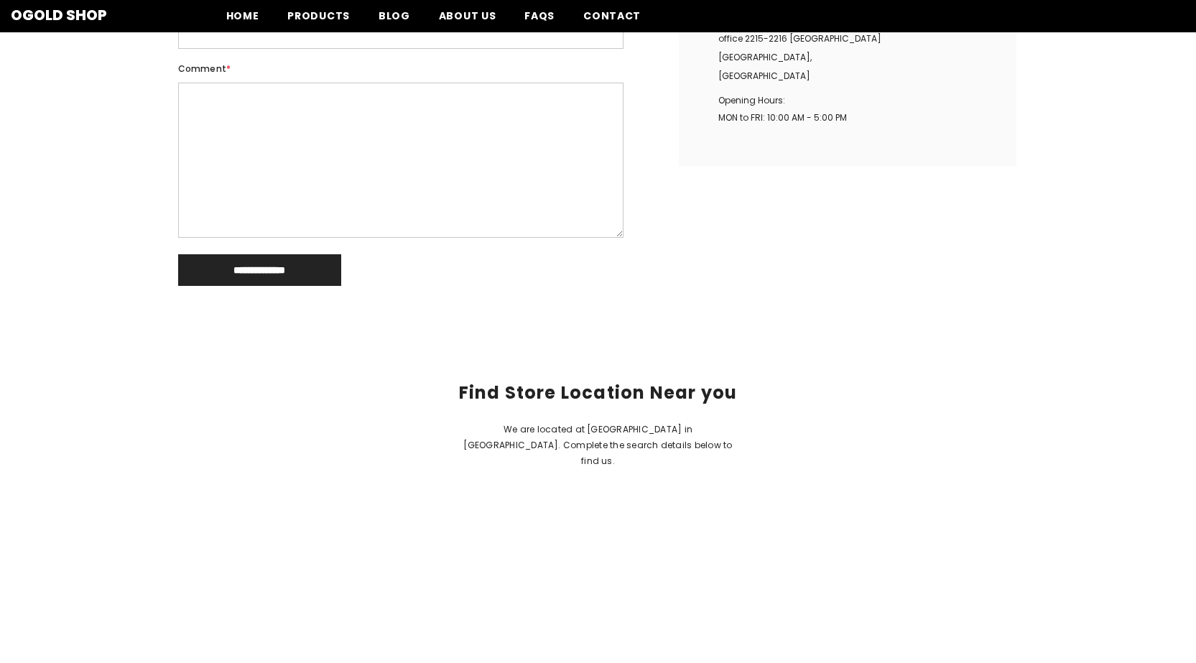
scroll to position [394, 0]
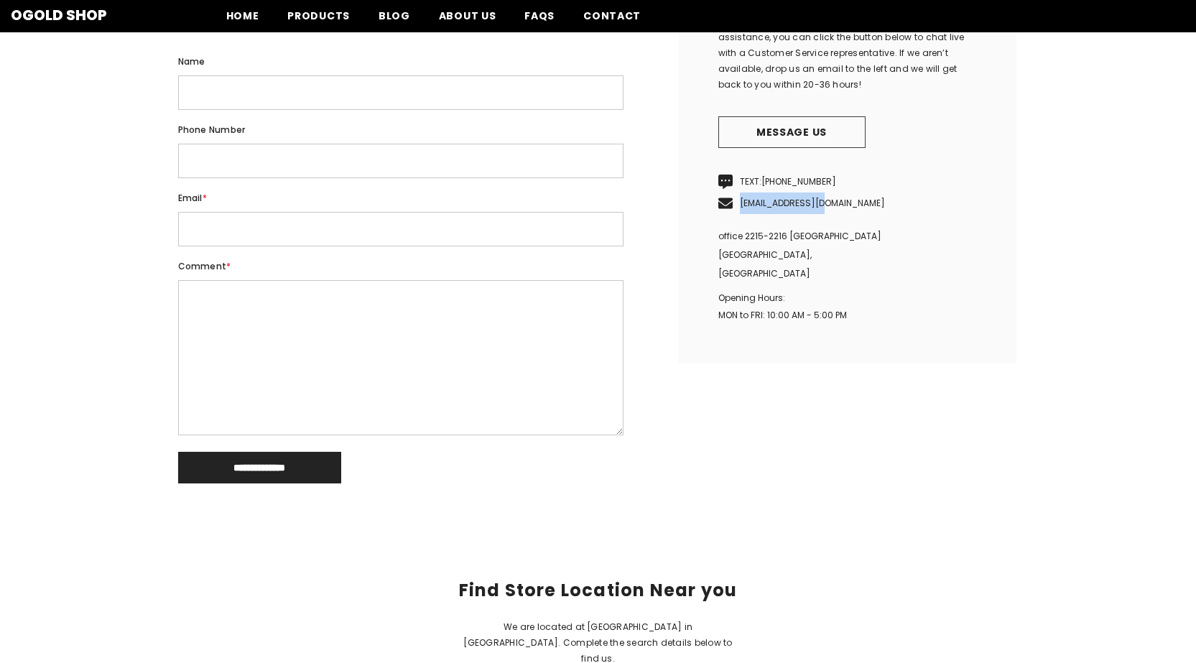
drag, startPoint x: 841, startPoint y: 226, endPoint x: 737, endPoint y: 231, distance: 104.3
click at [737, 214] on p "[EMAIL_ADDRESS][DOMAIN_NAME]" at bounding box center [848, 204] width 259 height 22
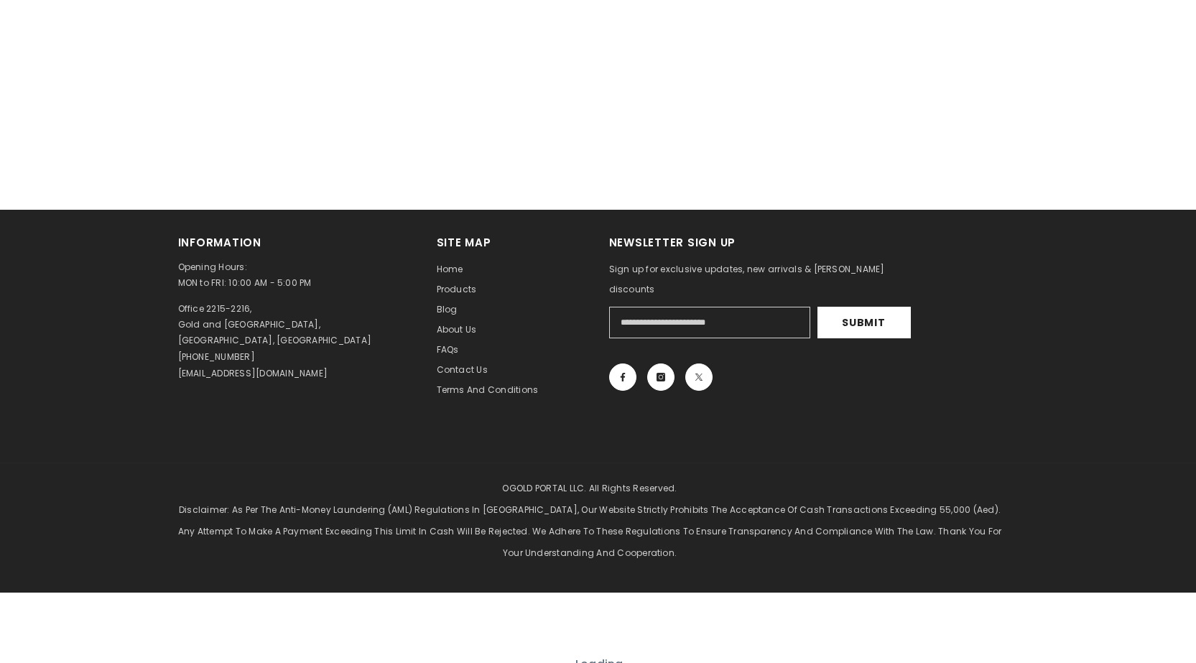
scroll to position [1256, 0]
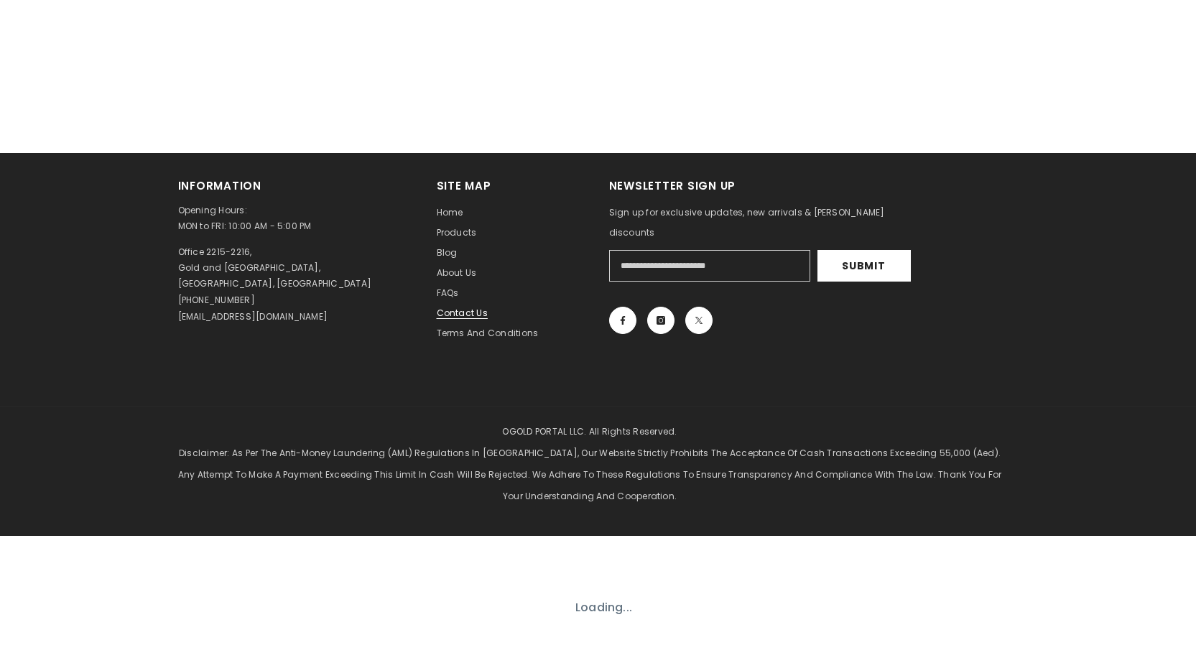
click at [461, 316] on span "Contact us" at bounding box center [462, 313] width 51 height 12
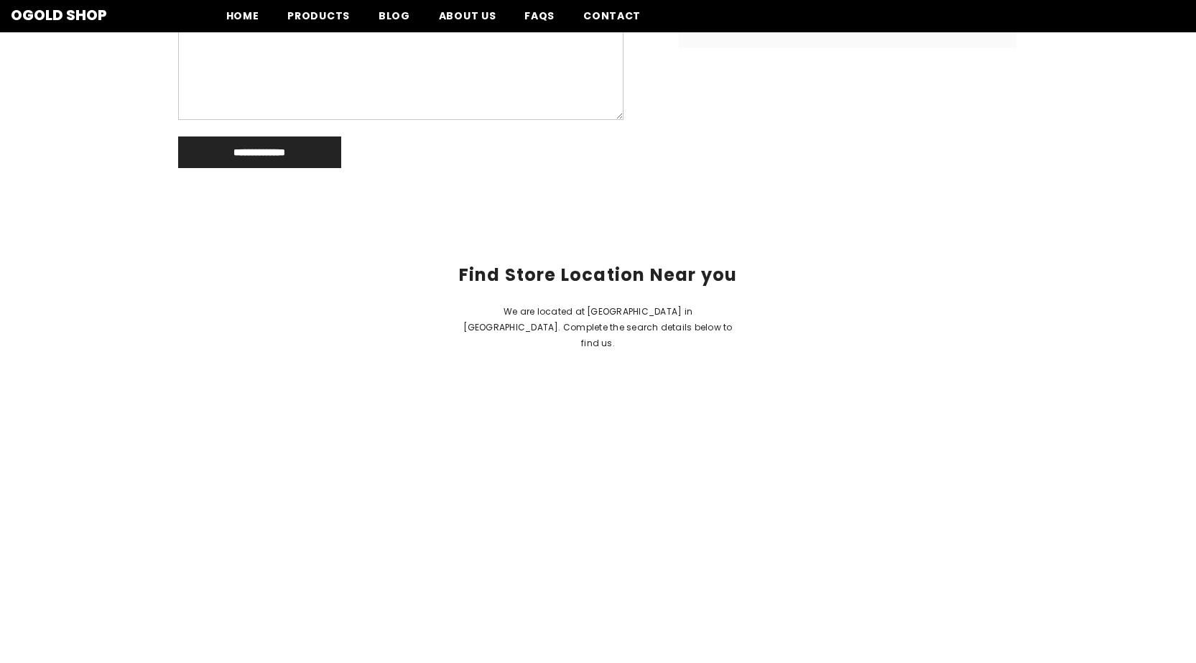
scroll to position [503, 0]
